Goal: Task Accomplishment & Management: Manage account settings

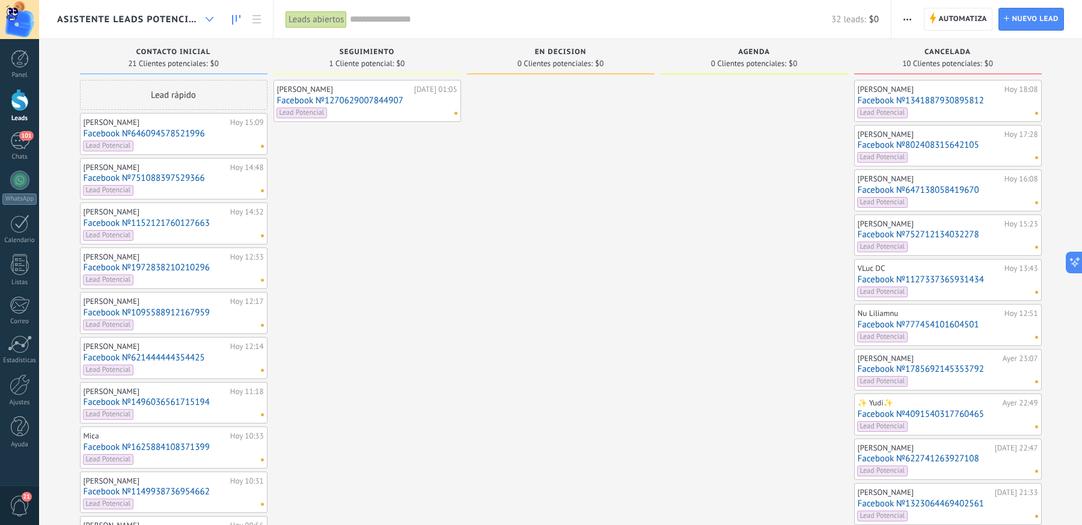
click at [213, 20] on icon at bounding box center [210, 19] width 8 height 5
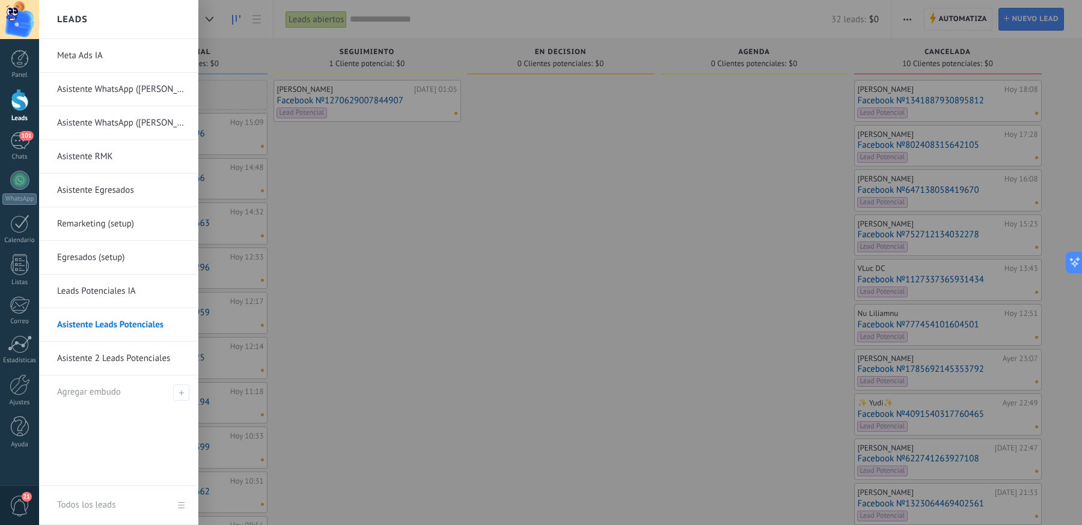
click at [111, 350] on link "Asistente 2 Leads Potenciales" at bounding box center [121, 359] width 129 height 34
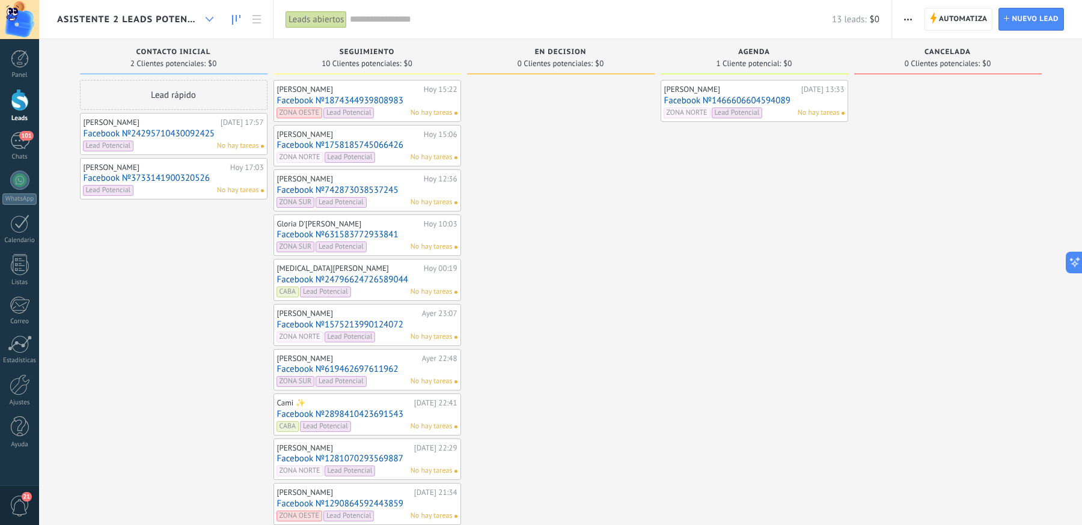
click at [209, 19] on icon at bounding box center [210, 19] width 8 height 5
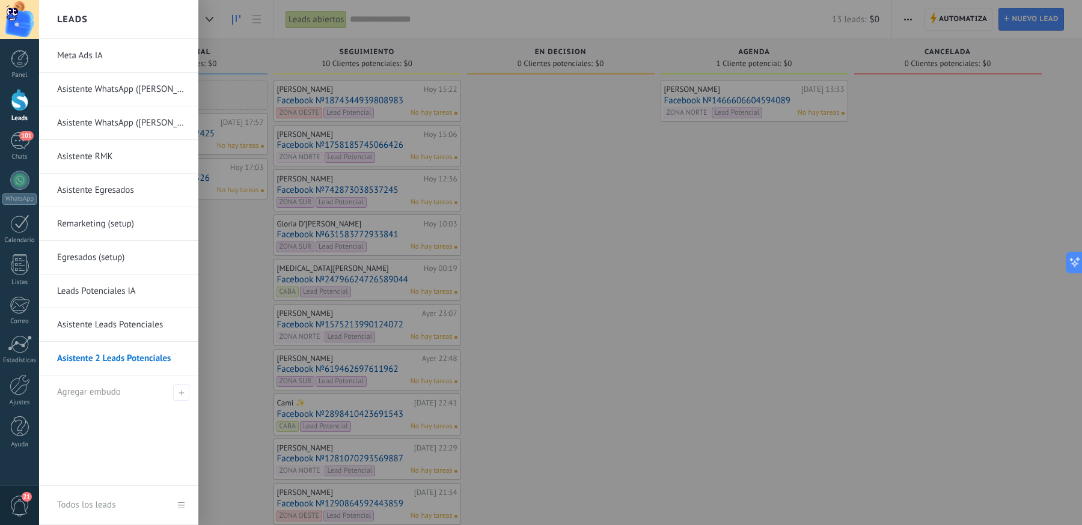
click at [110, 317] on link "Asistente Leads Potenciales" at bounding box center [121, 325] width 129 height 34
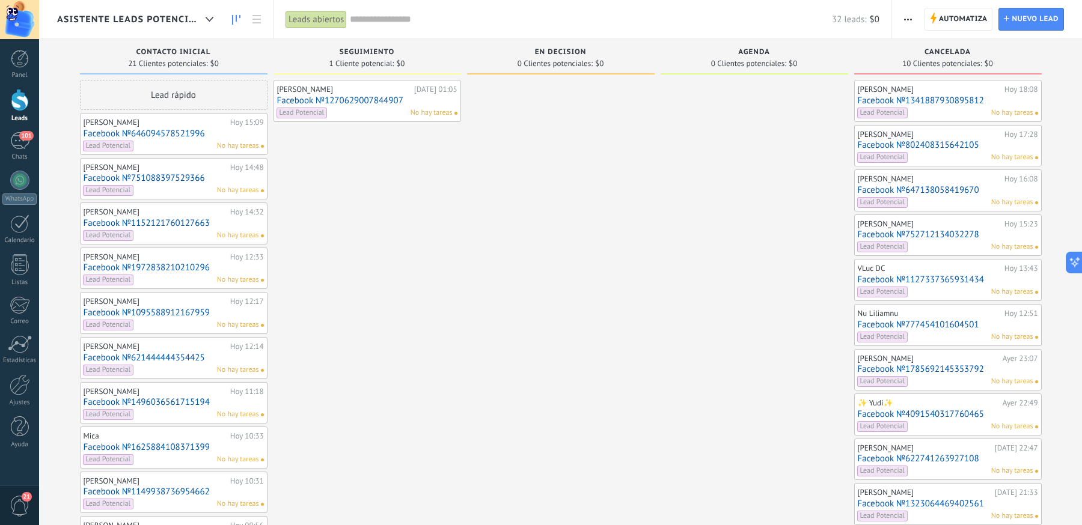
click at [183, 182] on link "Facebook №751088397529366" at bounding box center [174, 178] width 180 height 10
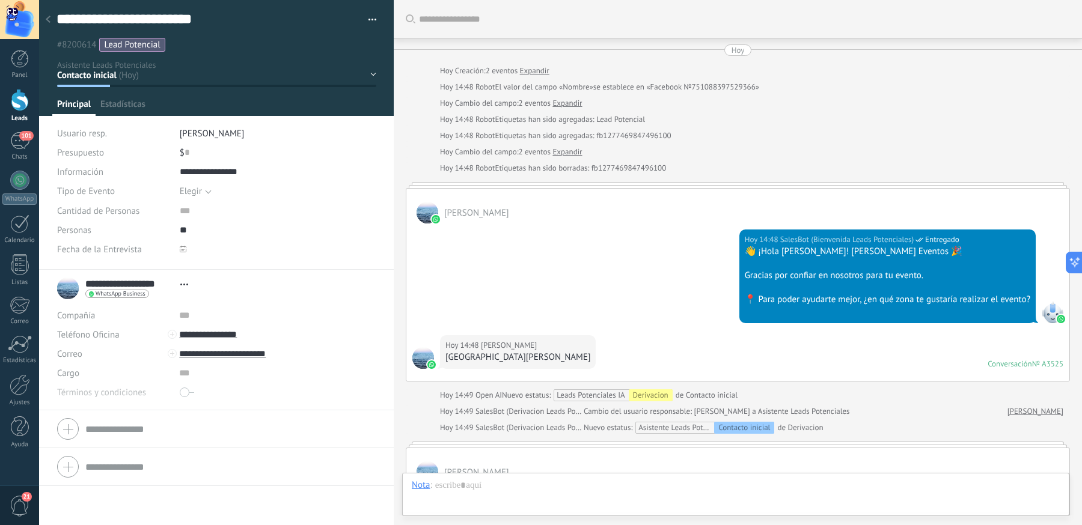
scroll to position [240, 0]
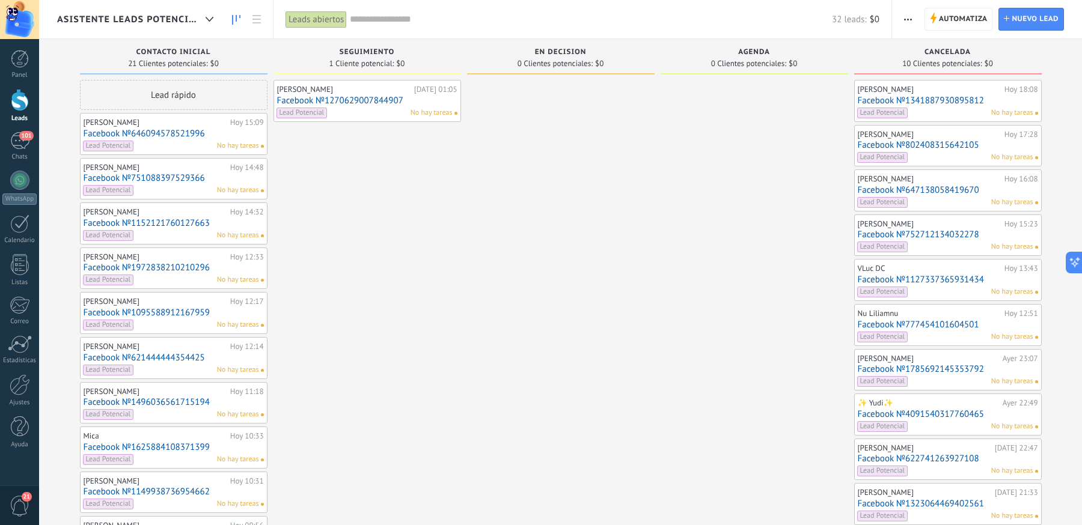
click at [198, 19] on span "Asistente Leads Potenciales" at bounding box center [129, 19] width 144 height 11
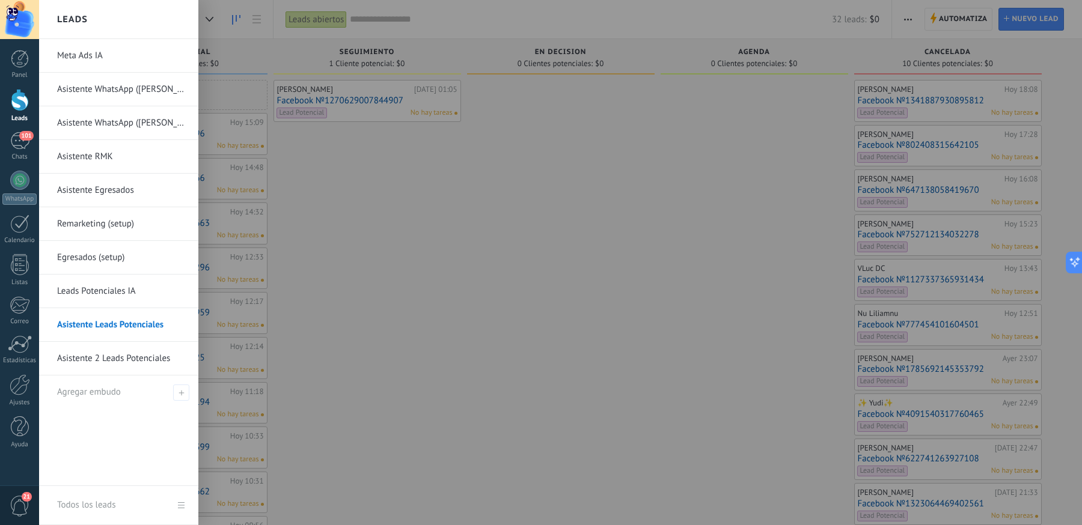
click at [348, 268] on div at bounding box center [580, 262] width 1082 height 525
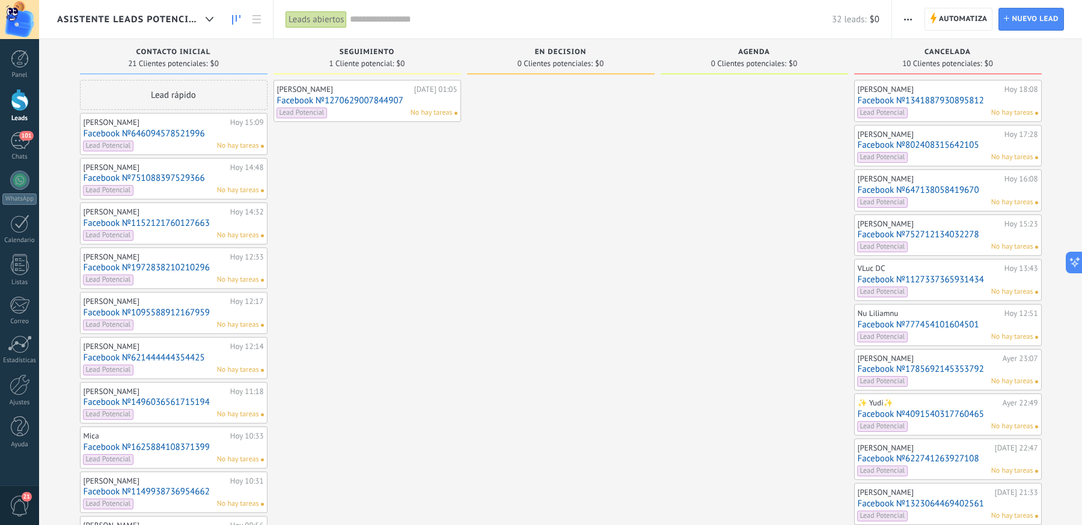
click at [177, 20] on span "Asistente Leads Potenciales" at bounding box center [129, 19] width 144 height 11
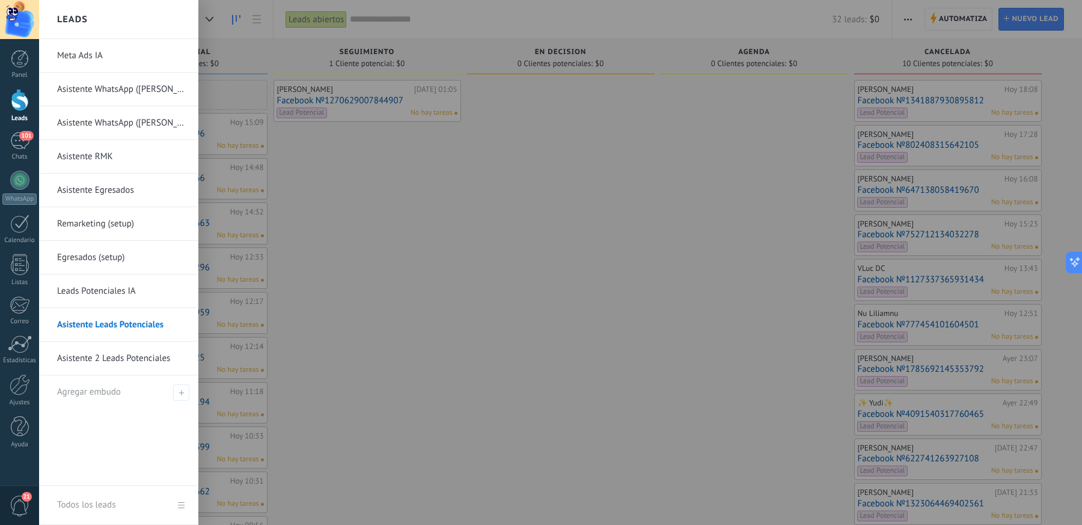
click at [118, 355] on link "Asistente 2 Leads Potenciales" at bounding box center [121, 359] width 129 height 34
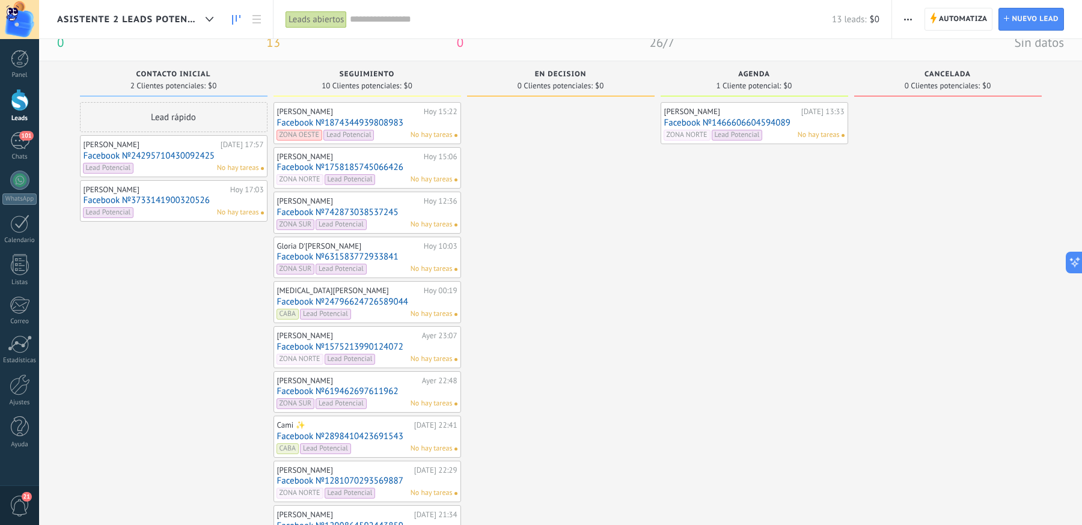
scroll to position [29, 0]
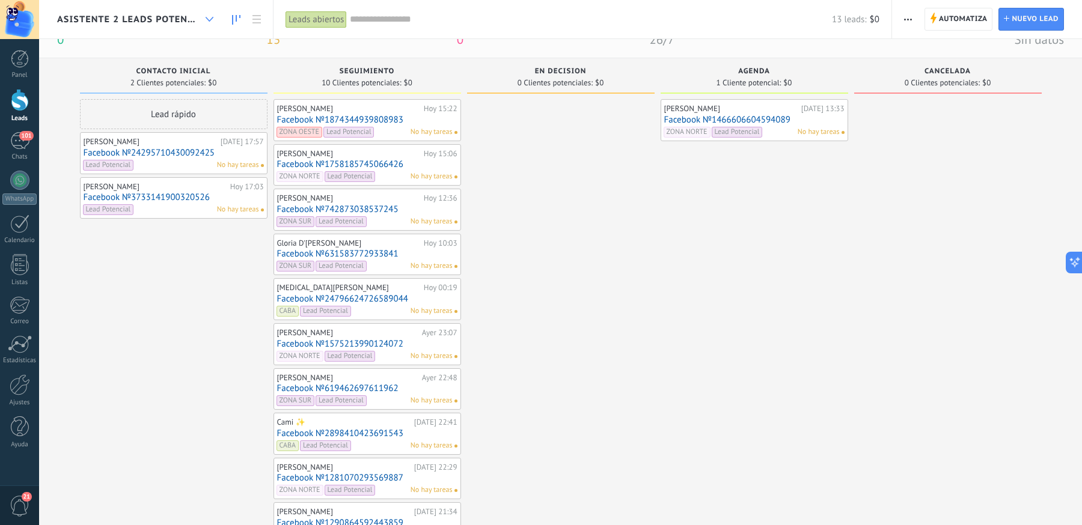
click at [206, 22] on div at bounding box center [210, 19] width 20 height 23
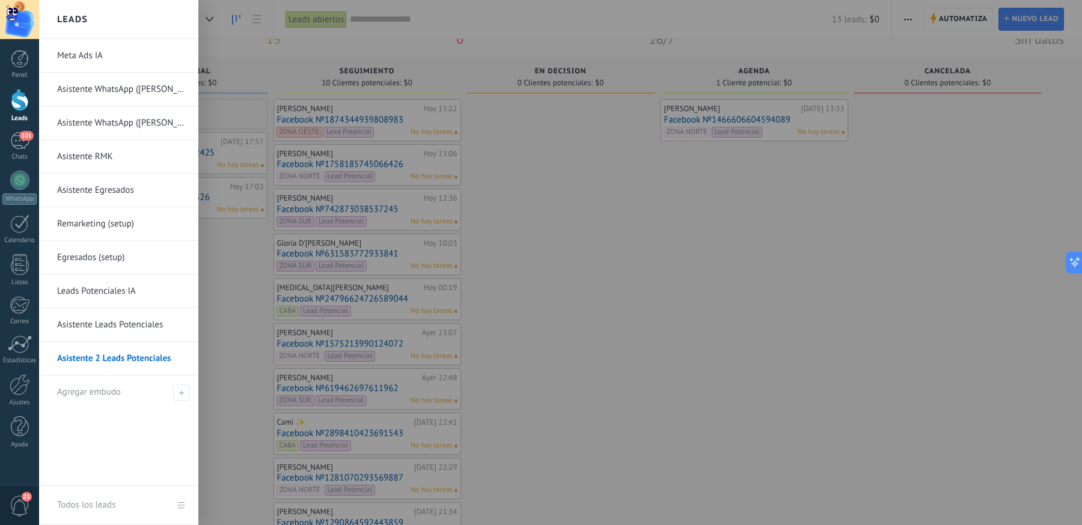
click at [104, 334] on link "Asistente Leads Potenciales" at bounding box center [121, 325] width 129 height 34
